Goal: Task Accomplishment & Management: Manage account settings

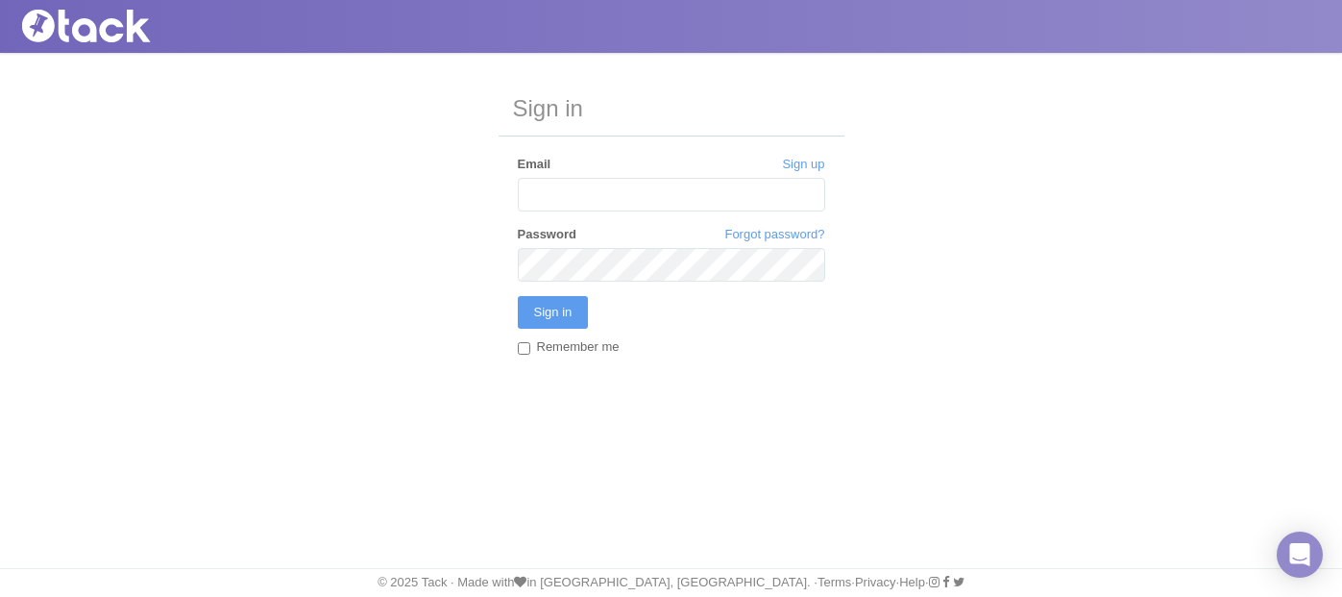
type input "[PERSON_NAME][EMAIL_ADDRESS][DOMAIN_NAME]"
drag, startPoint x: 0, startPoint y: 0, endPoint x: 571, endPoint y: 307, distance: 647.9
click at [571, 307] on input "Sign in" at bounding box center [553, 312] width 71 height 33
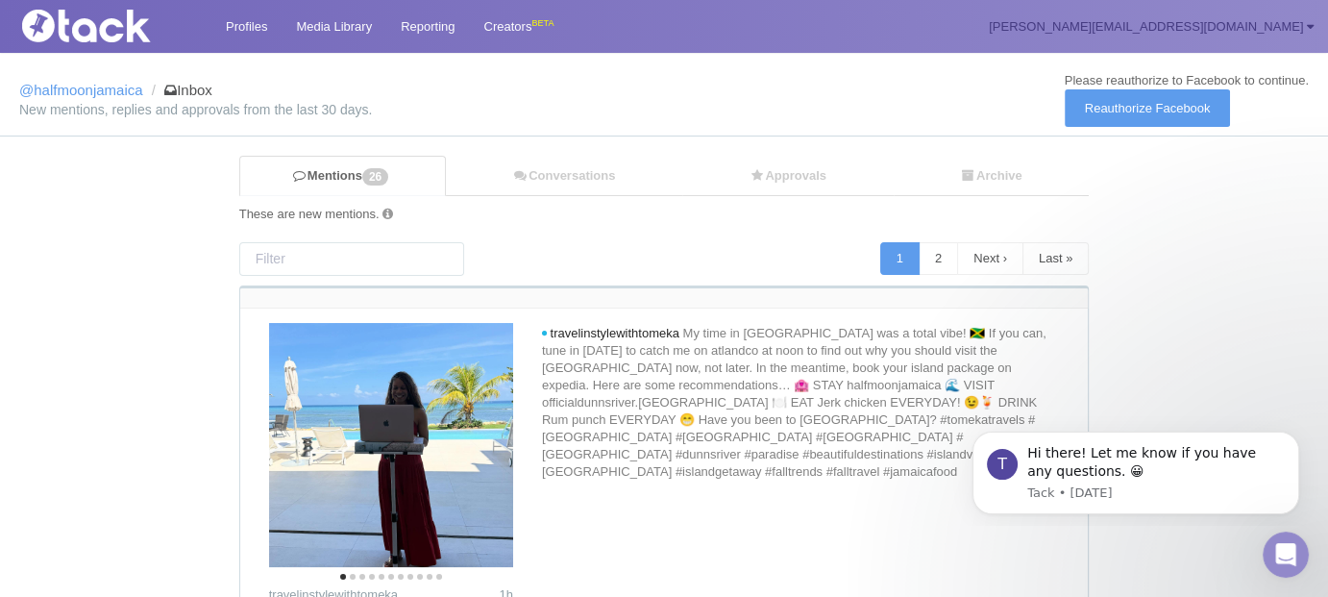
click at [1288, 27] on link "[PERSON_NAME][EMAIL_ADDRESS][DOMAIN_NAME]" at bounding box center [1151, 26] width 354 height 53
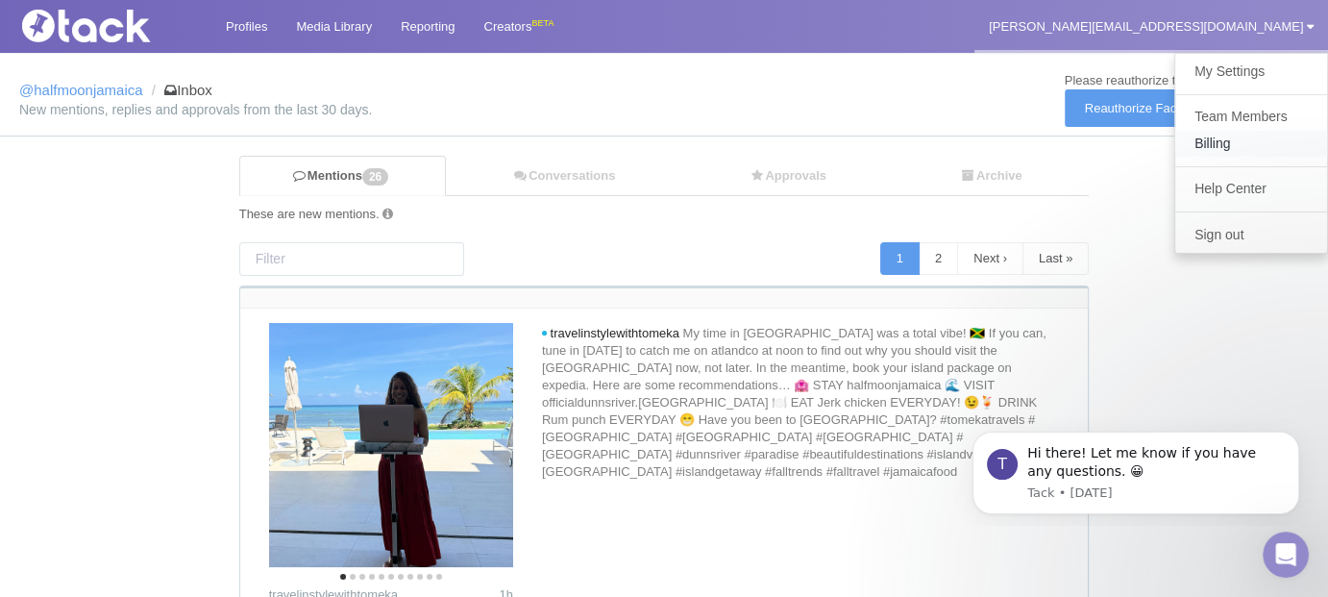
click at [1219, 144] on link "Billing" at bounding box center [1251, 144] width 152 height 26
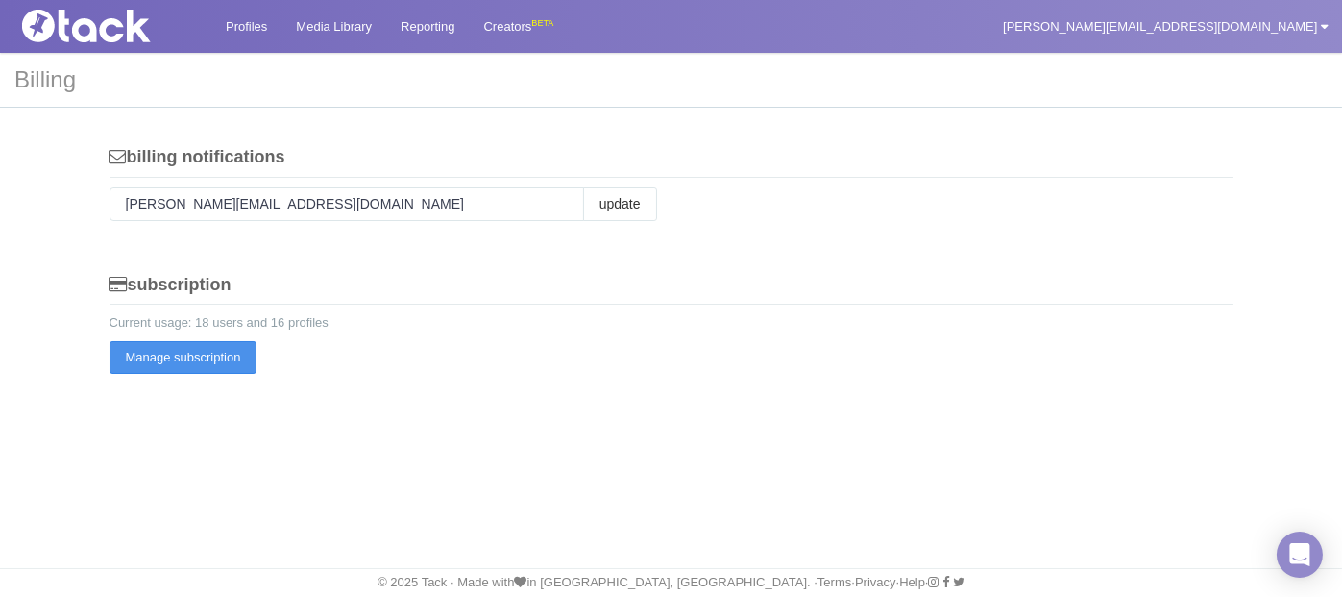
click at [209, 360] on button "Manage subscription" at bounding box center [184, 357] width 148 height 33
